Goal: Transaction & Acquisition: Purchase product/service

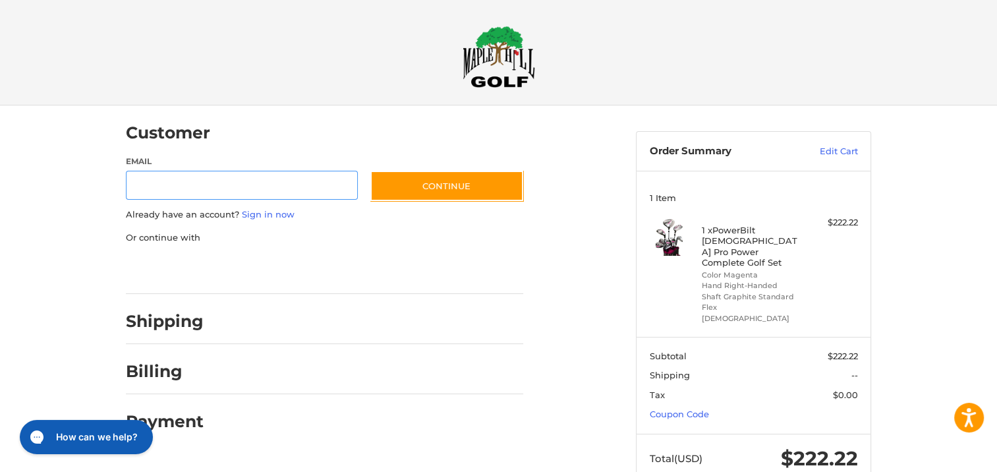
scroll to position [11, 0]
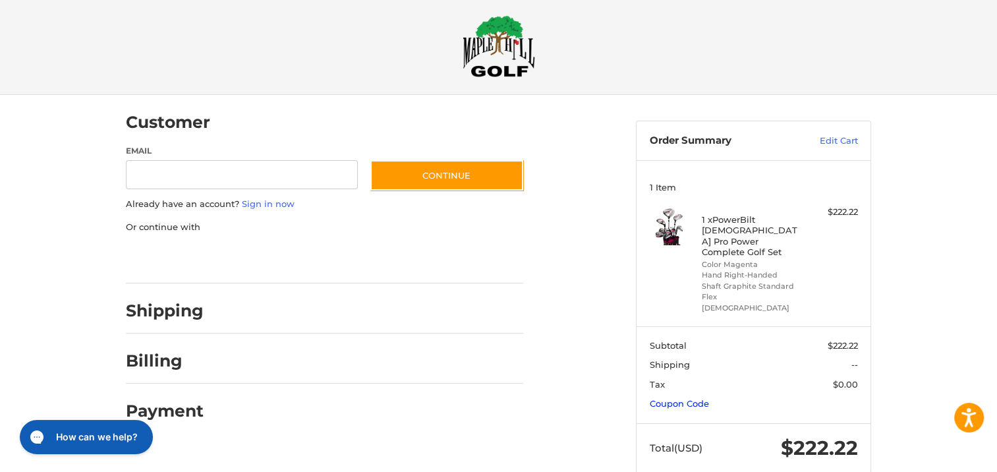
click at [677, 398] on link "Coupon Code" at bounding box center [679, 403] width 59 height 11
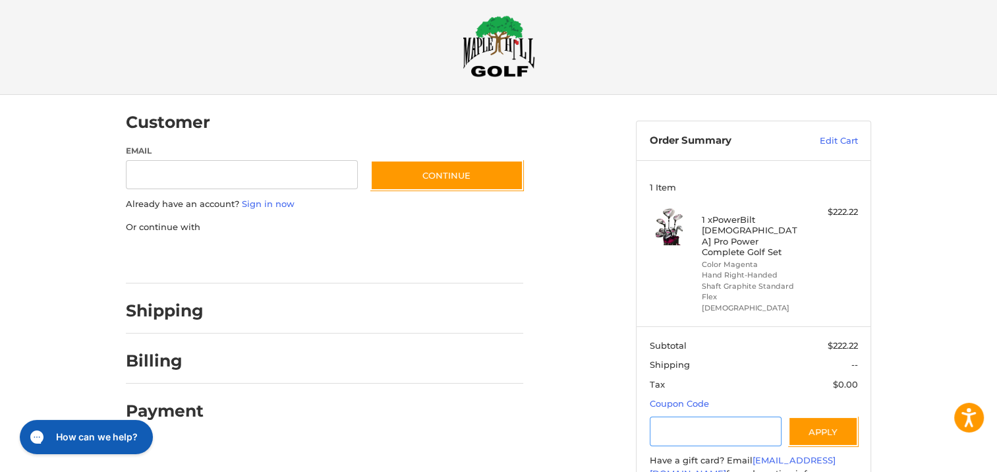
click at [683, 416] on input "Gift Certificate or Coupon Code" at bounding box center [716, 431] width 132 height 30
type input "*"
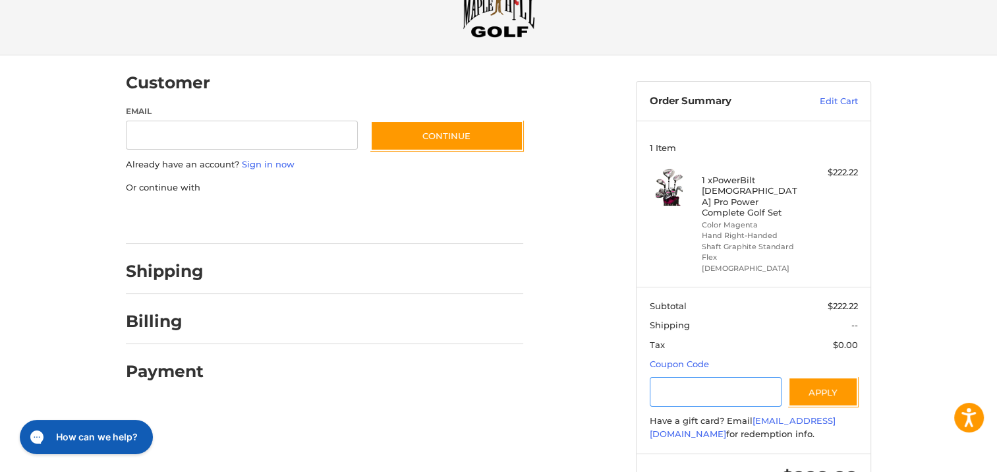
scroll to position [0, 0]
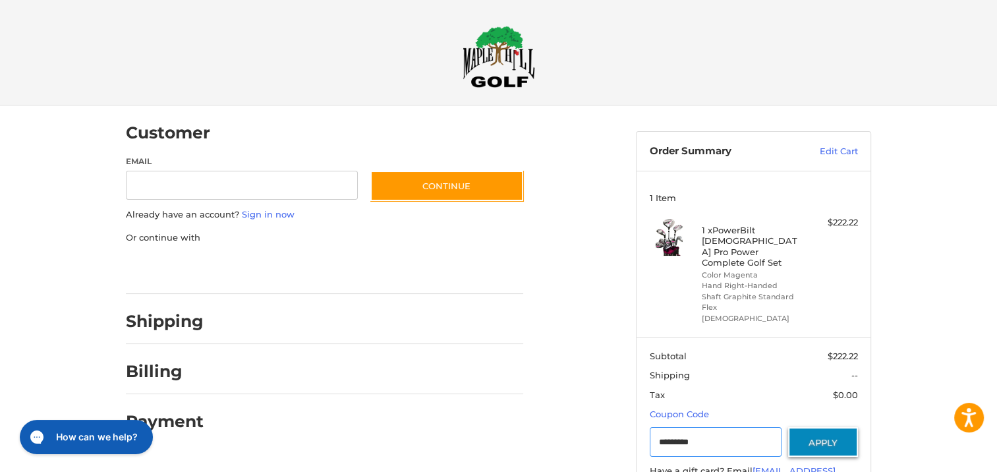
type input "*********"
click at [841, 427] on button "Apply" at bounding box center [823, 442] width 70 height 30
